Goal: Complete application form

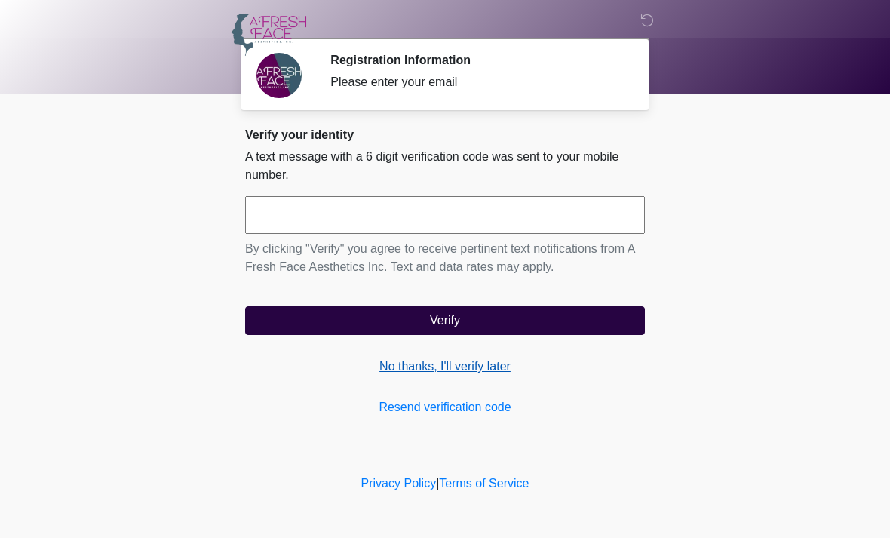
click at [406, 371] on link "No thanks, I'll verify later" at bounding box center [445, 366] width 400 height 18
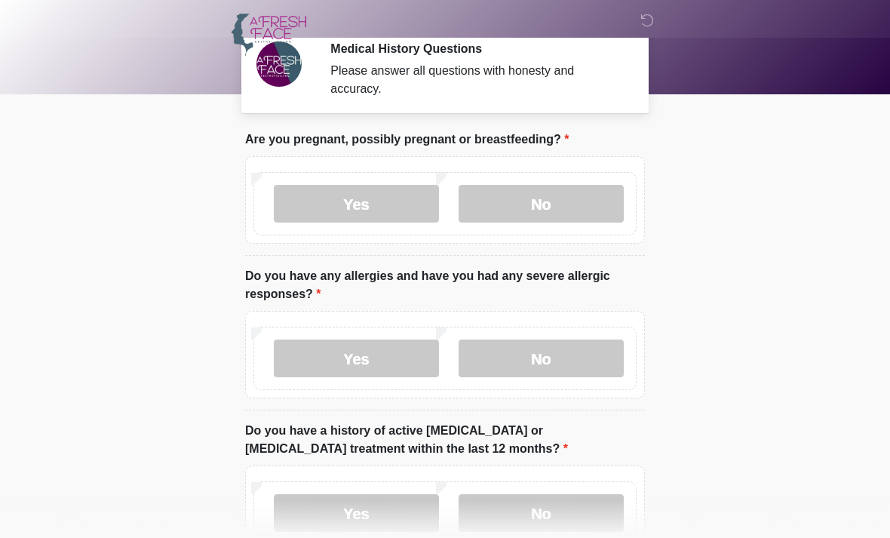
scroll to position [43, 0]
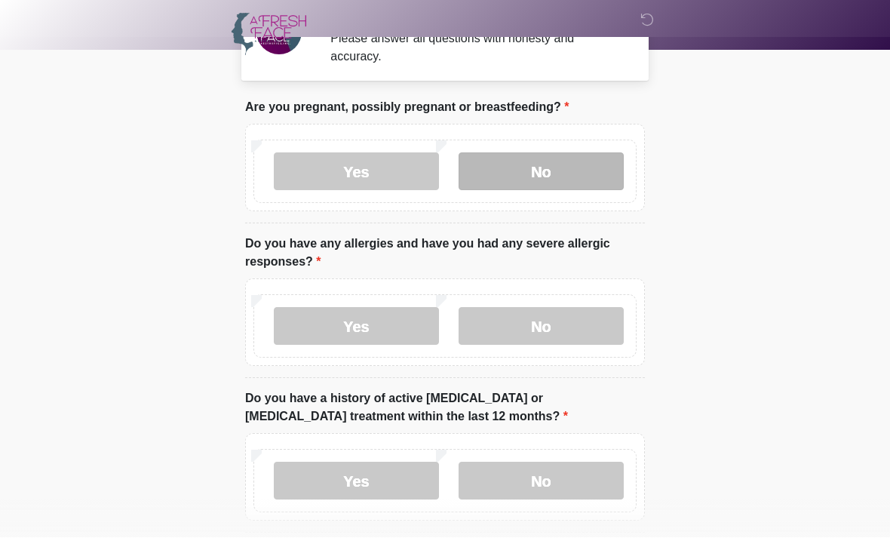
click at [580, 182] on label "No" at bounding box center [540, 172] width 165 height 38
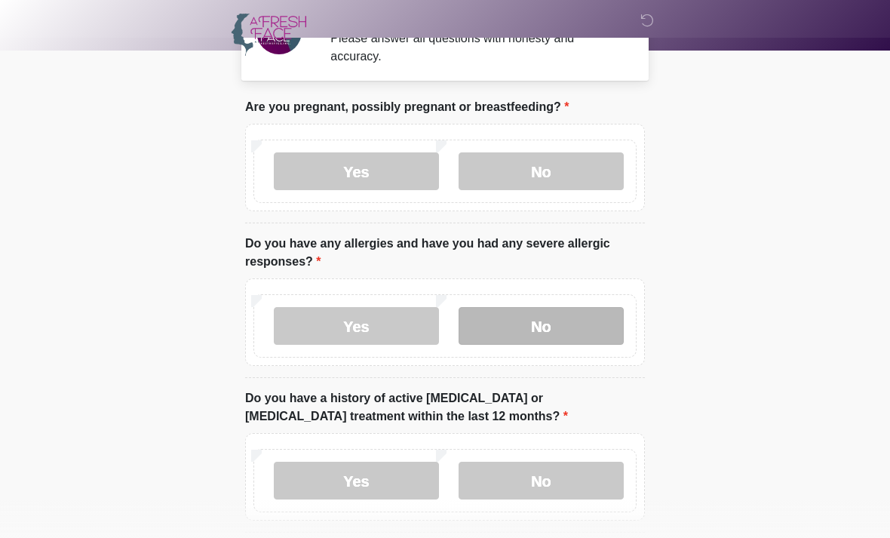
click at [547, 327] on label "No" at bounding box center [540, 326] width 165 height 38
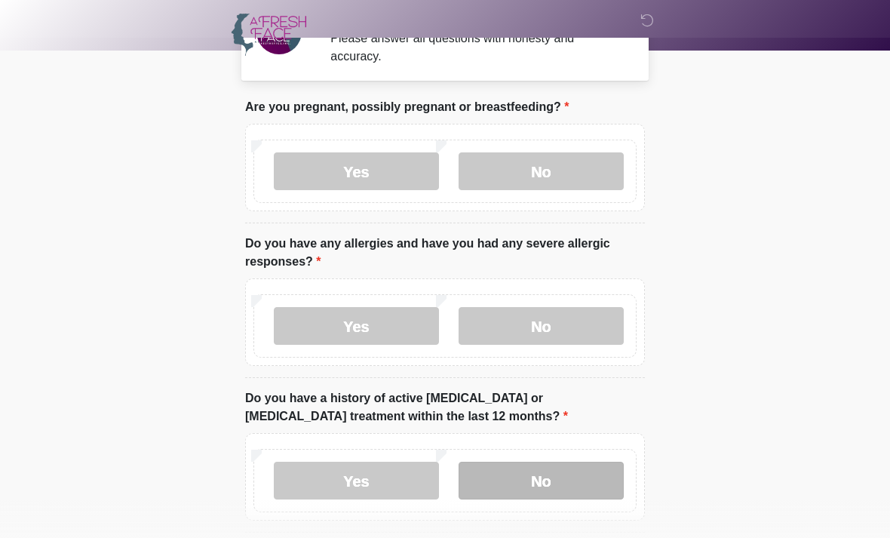
click at [555, 474] on label "No" at bounding box center [540, 480] width 165 height 38
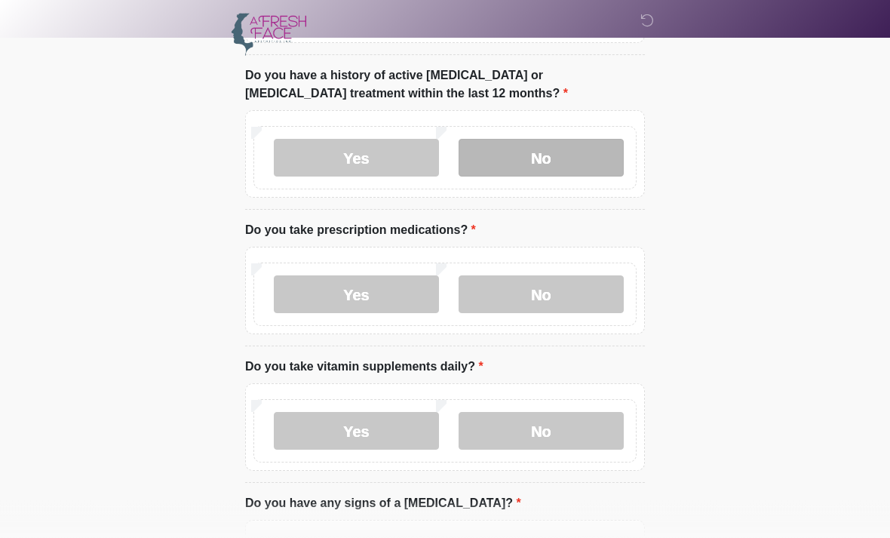
scroll to position [367, 0]
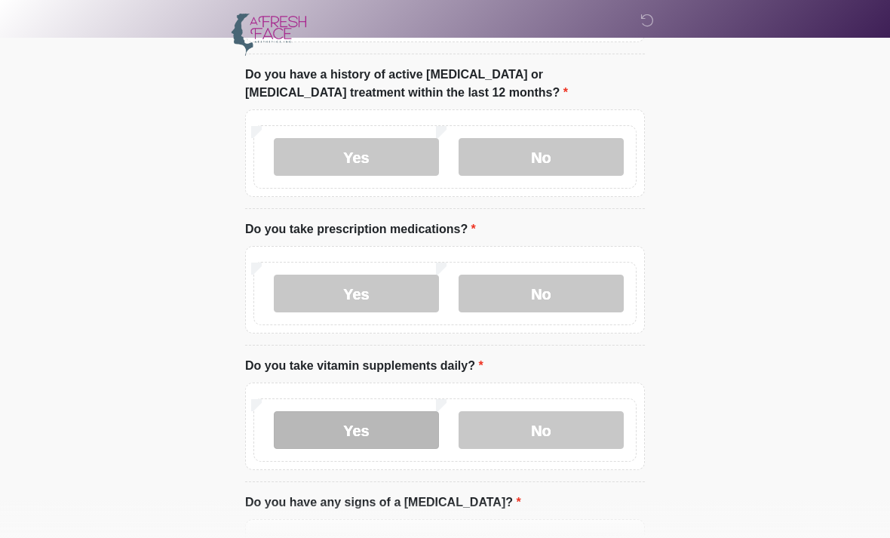
click at [385, 426] on label "Yes" at bounding box center [356, 430] width 165 height 38
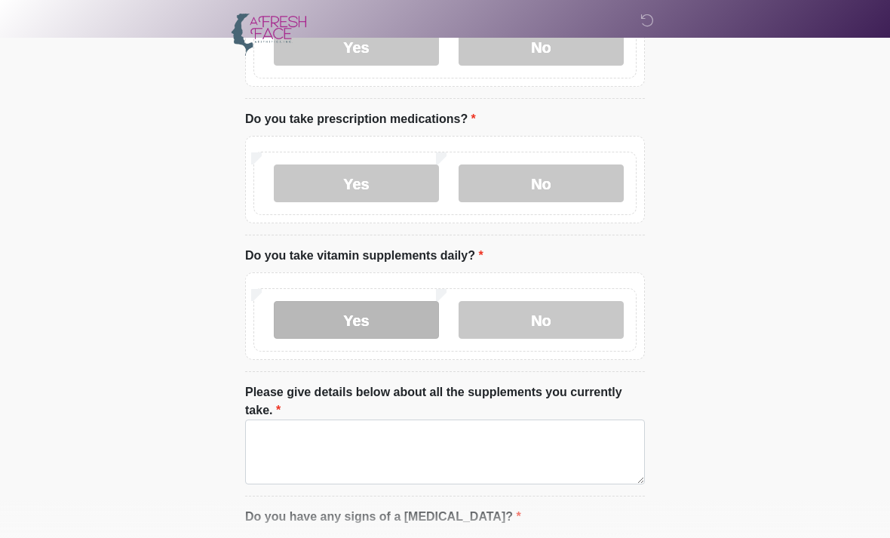
scroll to position [479, 0]
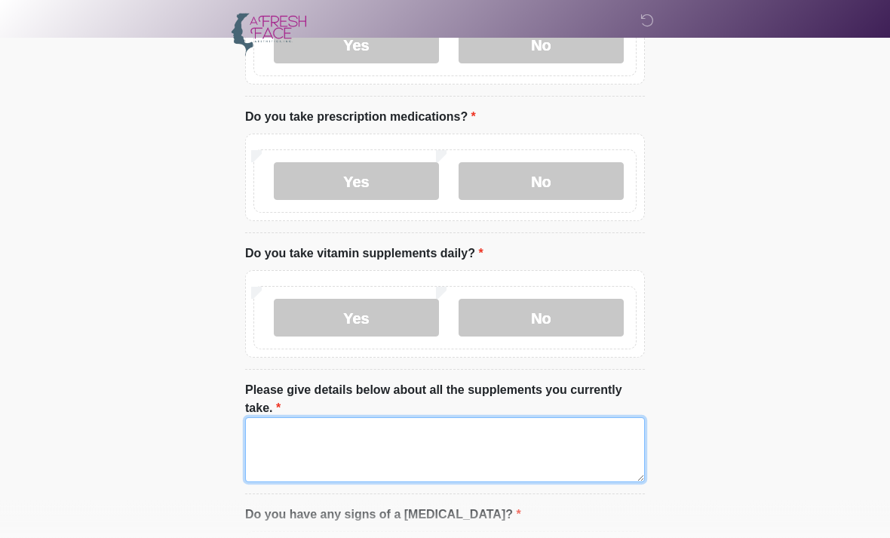
click at [274, 434] on textarea "Please give details below about all the supplements you currently take." at bounding box center [445, 450] width 400 height 65
type textarea "**********"
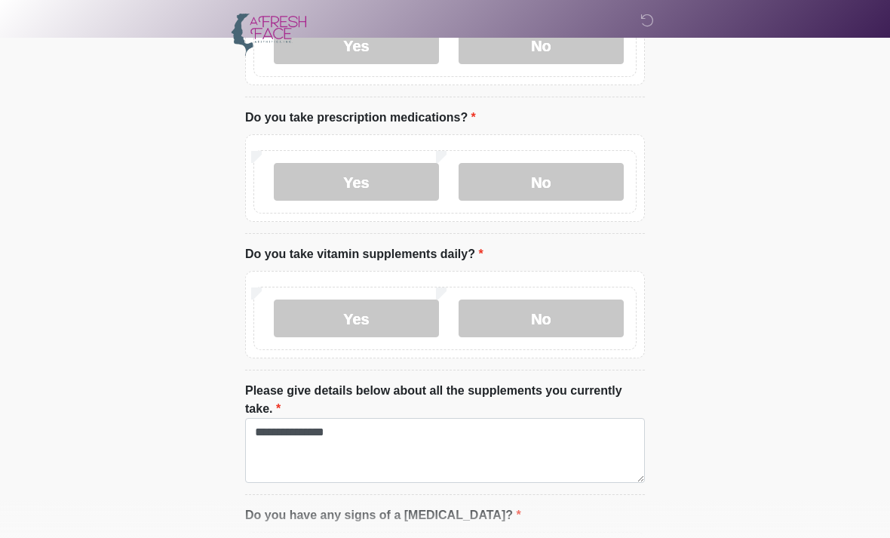
click at [584, 192] on label "No" at bounding box center [540, 182] width 165 height 38
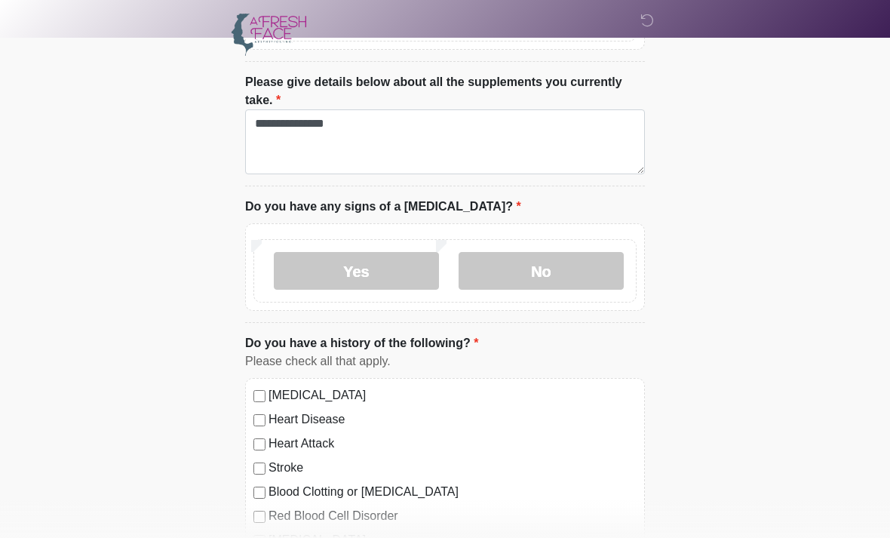
scroll to position [793, 0]
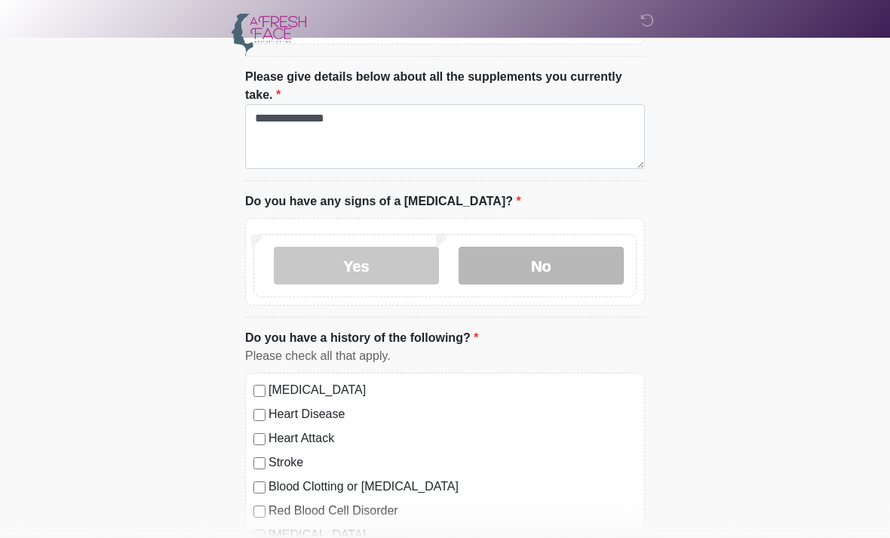
click at [526, 269] on label "No" at bounding box center [540, 266] width 165 height 38
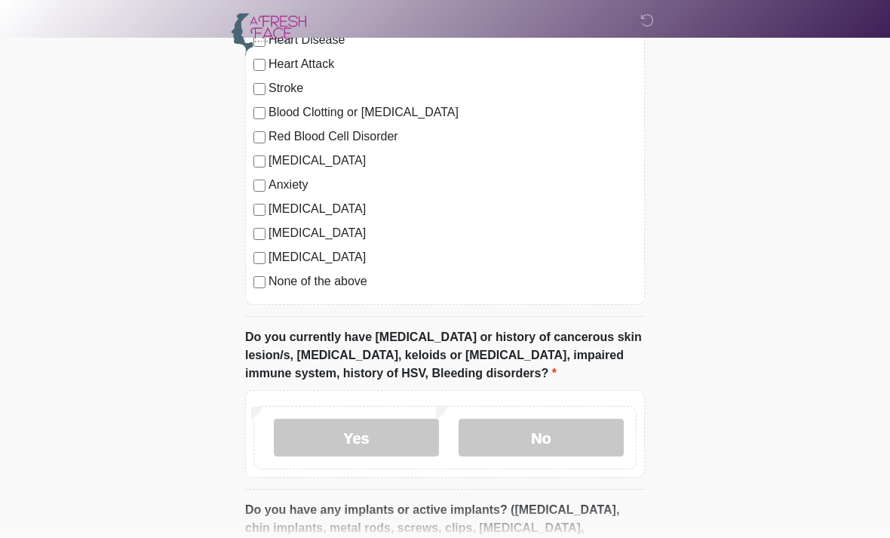
scroll to position [1170, 0]
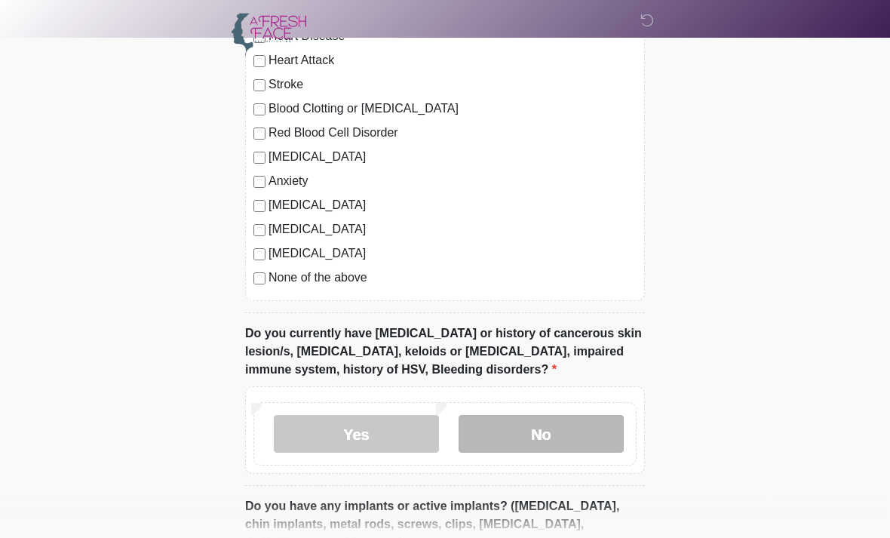
click at [504, 432] on label "No" at bounding box center [540, 434] width 165 height 38
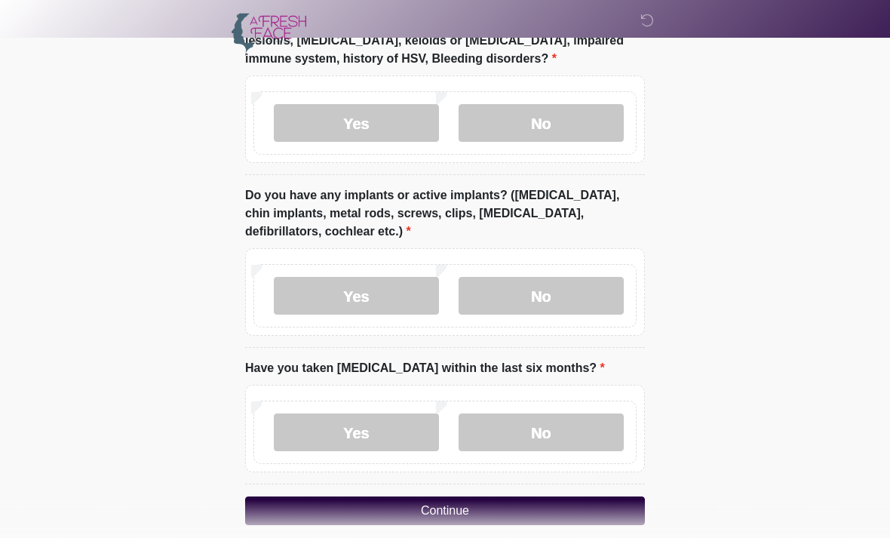
scroll to position [1498, 0]
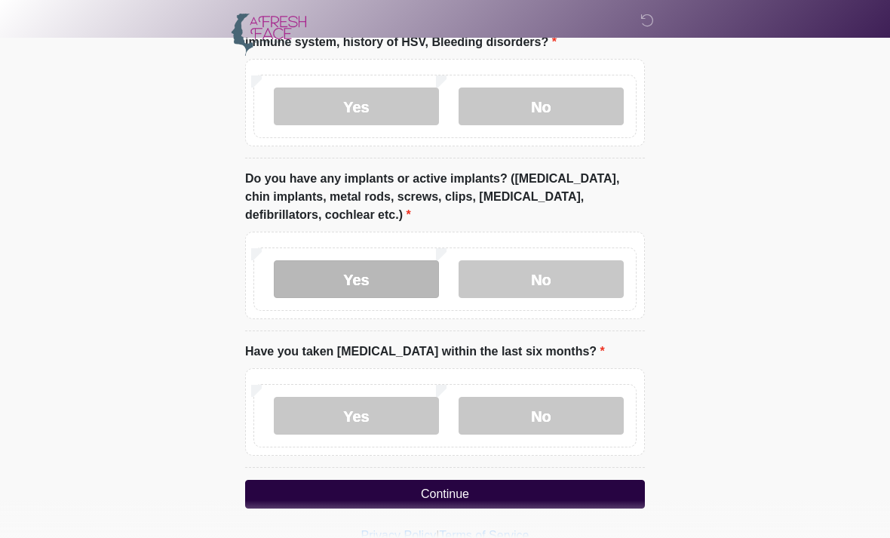
click at [360, 280] on label "Yes" at bounding box center [356, 279] width 165 height 38
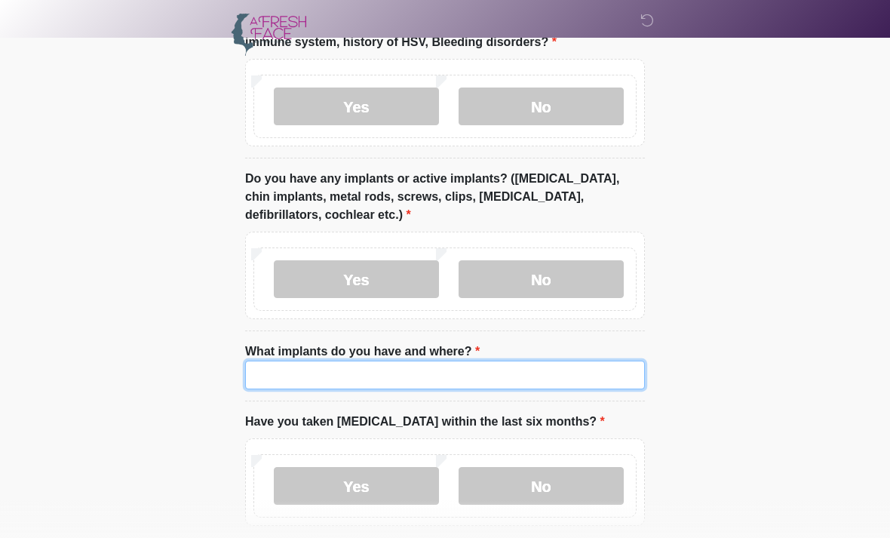
click at [291, 373] on input "What implants do you have and where?" at bounding box center [445, 374] width 400 height 29
type input "******"
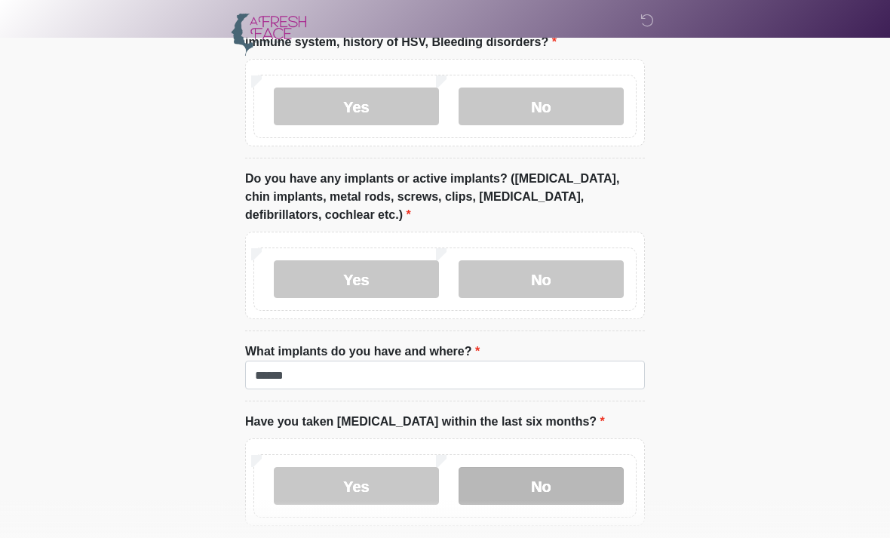
click at [547, 495] on label "No" at bounding box center [540, 486] width 165 height 38
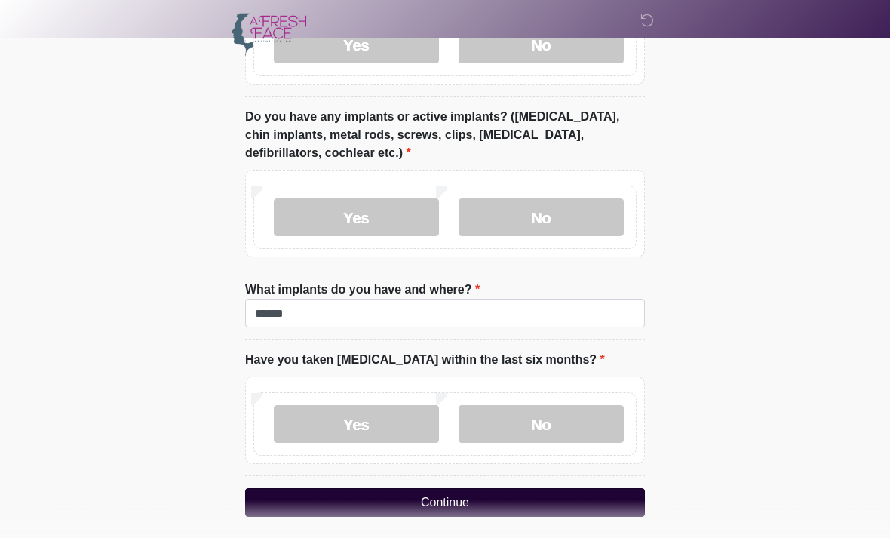
click at [516, 499] on button "Continue" at bounding box center [445, 503] width 400 height 29
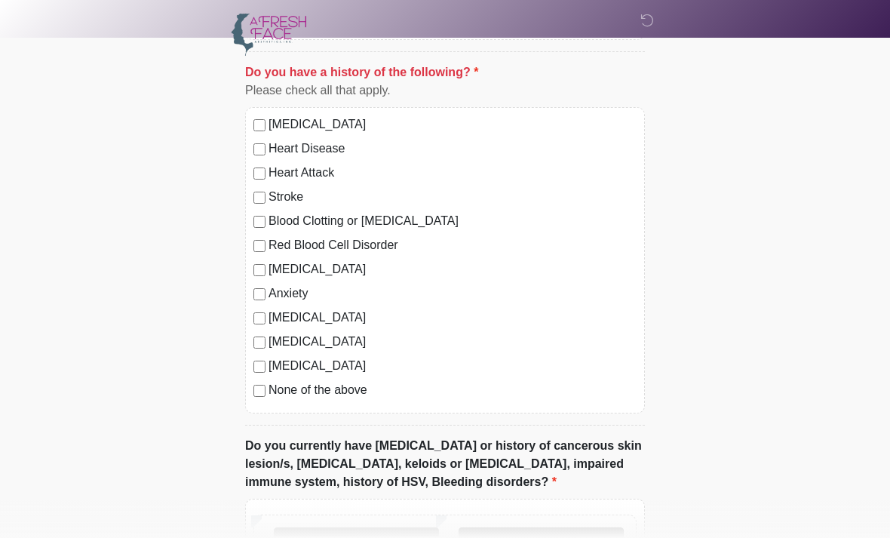
click at [554, 537] on label "No" at bounding box center [540, 546] width 165 height 38
click at [532, 537] on label "No" at bounding box center [540, 546] width 165 height 38
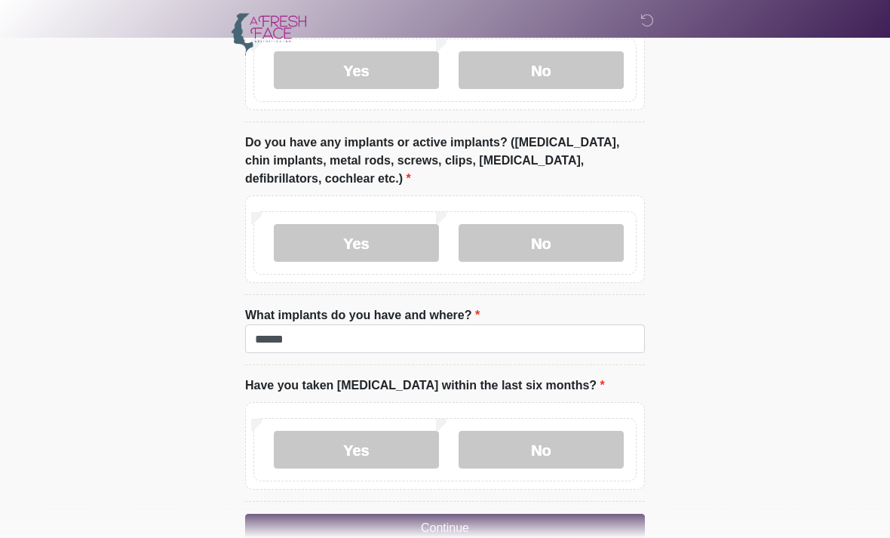
scroll to position [1539, 0]
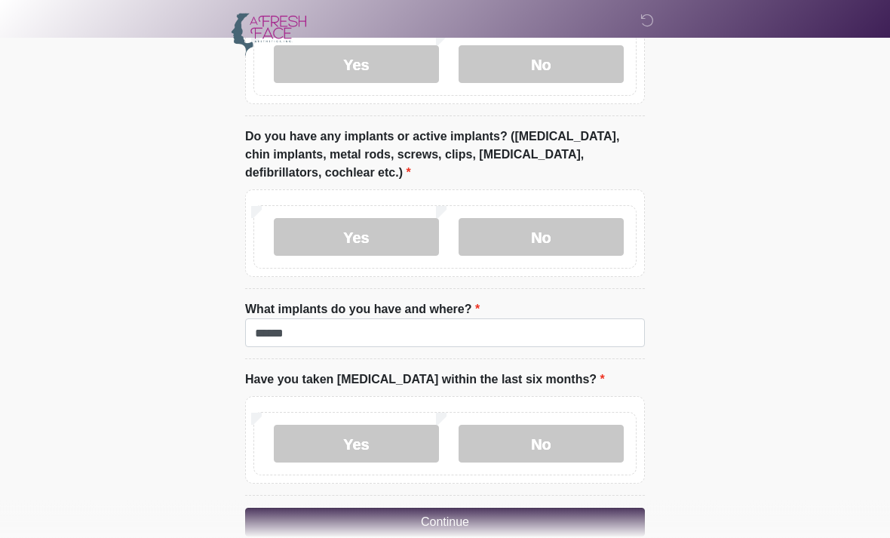
click at [479, 522] on button "Continue" at bounding box center [445, 522] width 400 height 29
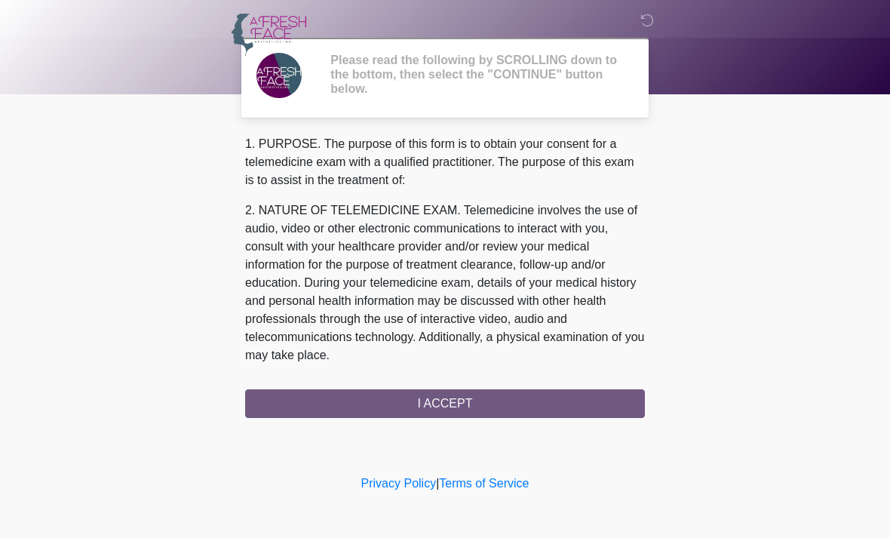
scroll to position [0, 0]
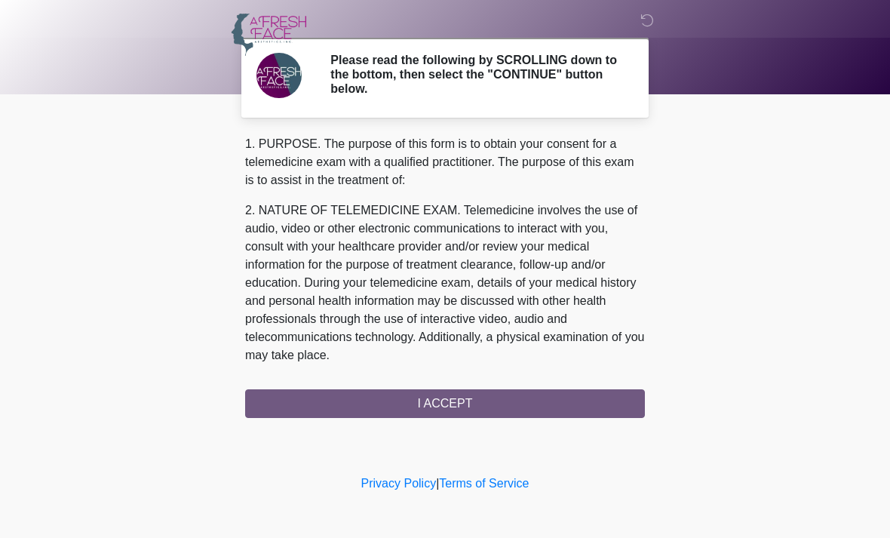
click at [483, 402] on div "1. PURPOSE. The purpose of this form is to obtain your consent for a telemedici…" at bounding box center [445, 276] width 400 height 283
click at [476, 403] on div "1. PURPOSE. The purpose of this form is to obtain your consent for a telemedici…" at bounding box center [445, 276] width 400 height 283
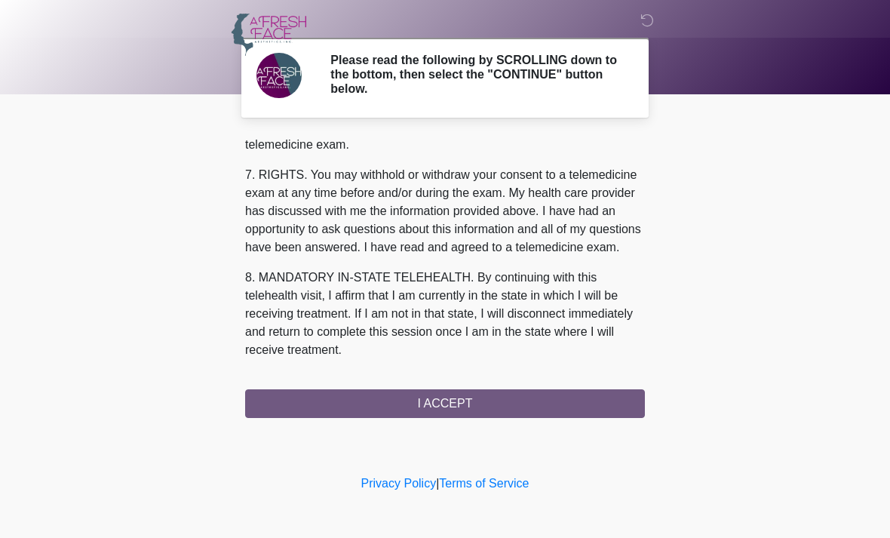
scroll to position [657, 0]
click at [311, 398] on button "I ACCEPT" at bounding box center [445, 403] width 400 height 29
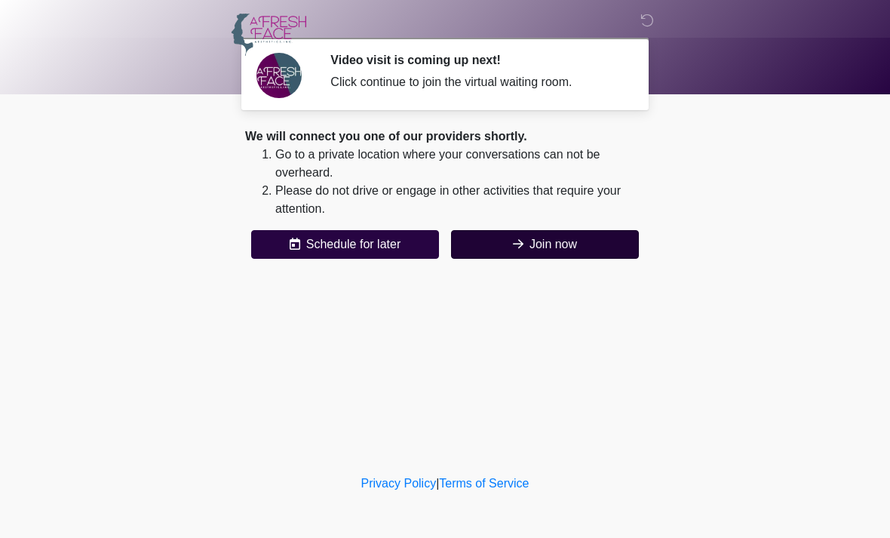
click at [599, 243] on button "Join now" at bounding box center [545, 244] width 188 height 29
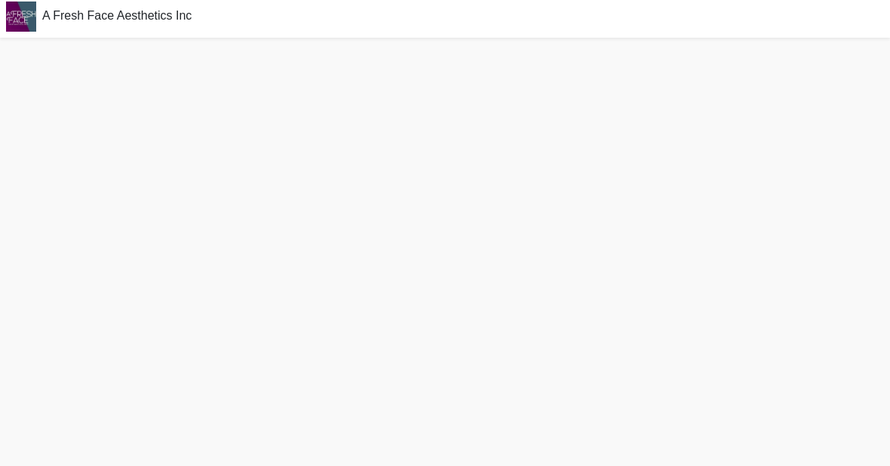
scroll to position [53, 0]
